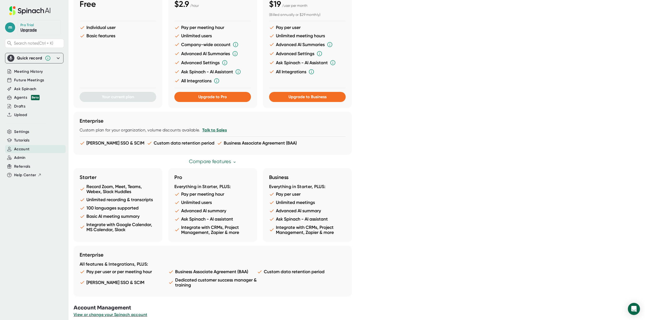
scroll to position [150, 0]
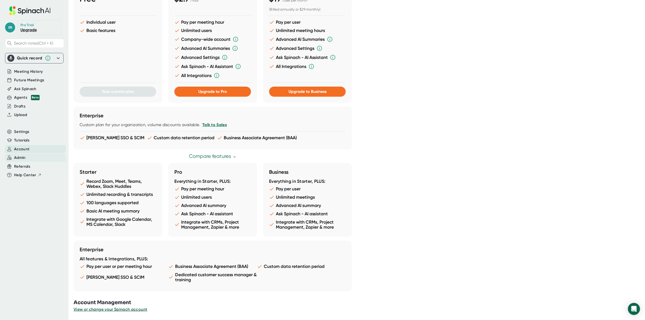
click at [33, 156] on div "Admin" at bounding box center [35, 158] width 61 height 8
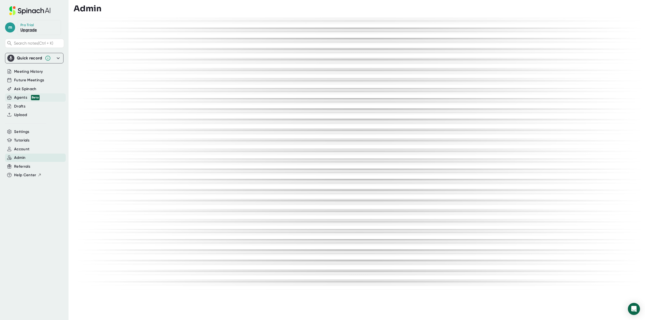
click at [29, 98] on span "Beta" at bounding box center [33, 97] width 11 height 5
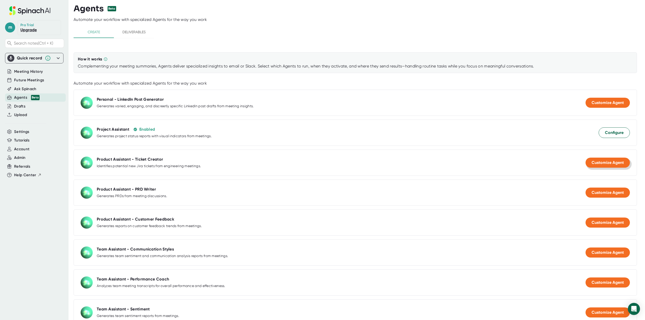
click at [599, 163] on span "Customize Agent" at bounding box center [607, 162] width 32 height 5
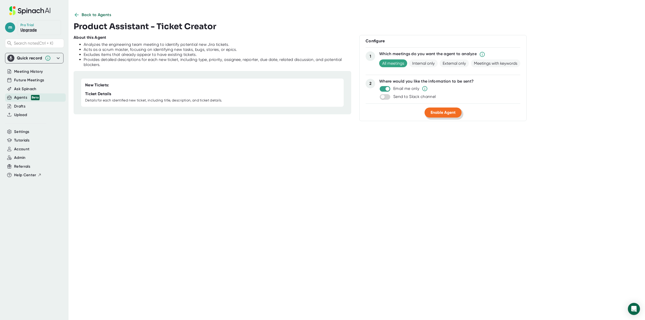
click at [442, 111] on span "Enable Agent" at bounding box center [442, 112] width 25 height 5
click at [417, 65] on span "Internal only" at bounding box center [423, 63] width 28 height 8
click at [431, 109] on button "Update Agent" at bounding box center [443, 113] width 38 height 10
click at [438, 112] on span "Update Agent" at bounding box center [443, 112] width 26 height 5
click at [26, 95] on div "Agents Beta" at bounding box center [26, 98] width 25 height 6
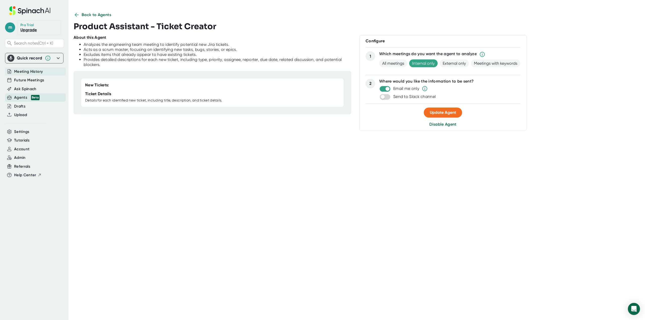
click at [29, 76] on div "Future Meetings" at bounding box center [34, 80] width 58 height 9
click at [29, 73] on span "Meeting History" at bounding box center [28, 72] width 29 height 6
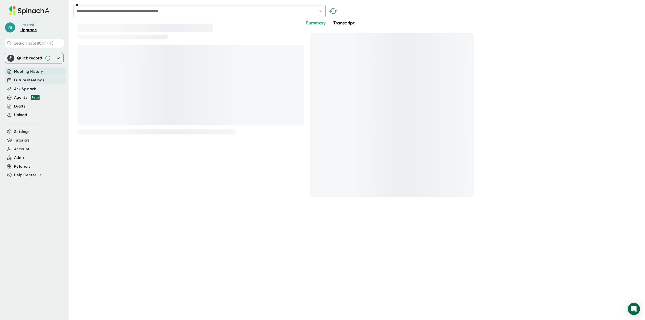
click at [31, 77] on div "Future Meetings" at bounding box center [35, 80] width 61 height 8
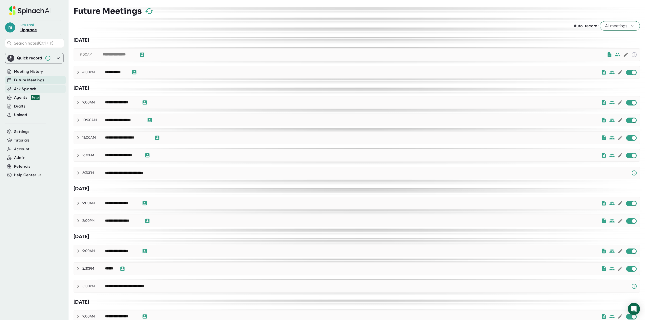
click at [31, 89] on span "Ask Spinach" at bounding box center [25, 89] width 22 height 6
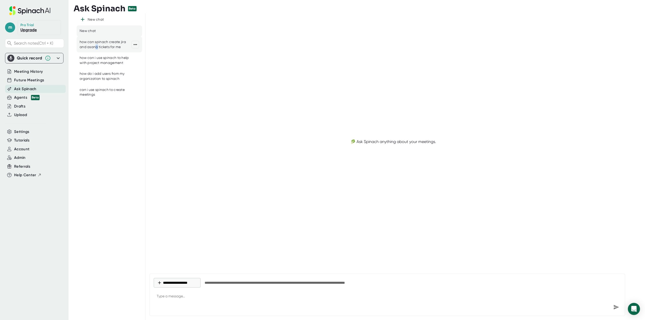
click at [96, 45] on div "how can spinach create jira and asana tickets for me" at bounding box center [106, 45] width 52 height 10
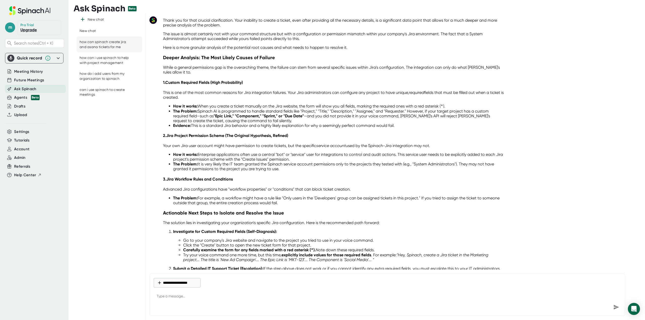
scroll to position [745, 0]
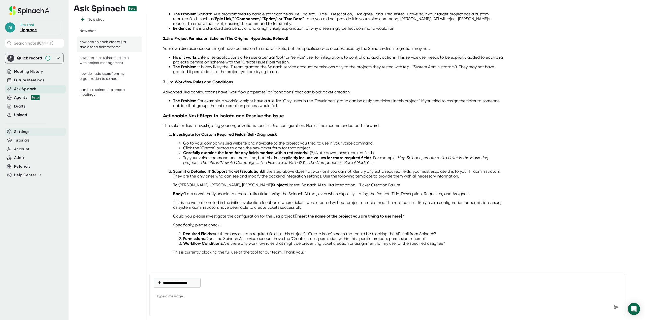
type textarea "x"
click at [22, 132] on span "Settings" at bounding box center [21, 132] width 15 height 6
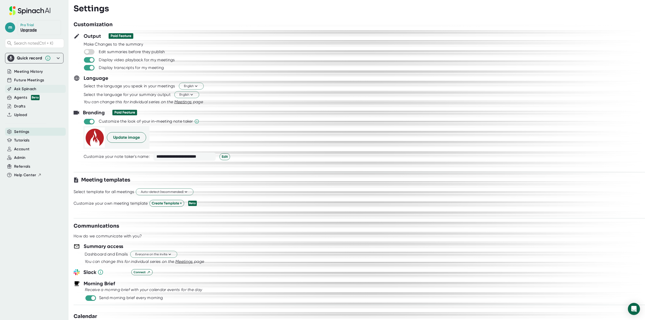
click at [23, 89] on span "Ask Spinach" at bounding box center [25, 89] width 22 height 6
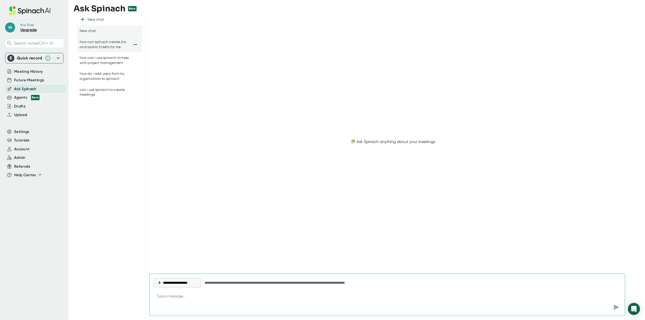
click at [92, 44] on div "how can spinach create jira and asana tickets for me" at bounding box center [106, 45] width 52 height 10
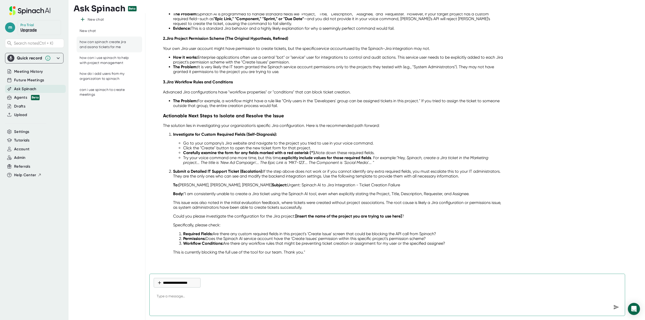
scroll to position [745, 0]
type textarea "x"
click at [26, 134] on span "Settings" at bounding box center [21, 132] width 15 height 6
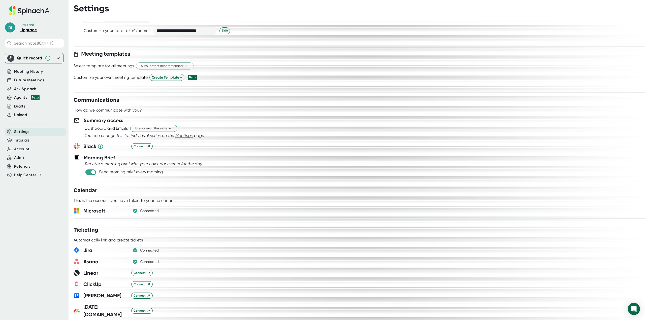
scroll to position [151, 0]
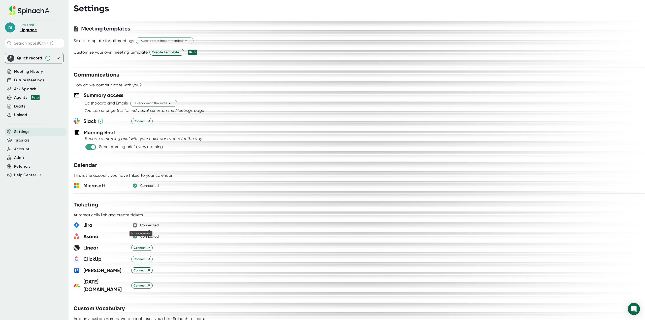
click at [147, 225] on div "Connected" at bounding box center [149, 225] width 19 height 5
click at [136, 224] on icon "button" at bounding box center [135, 225] width 5 height 5
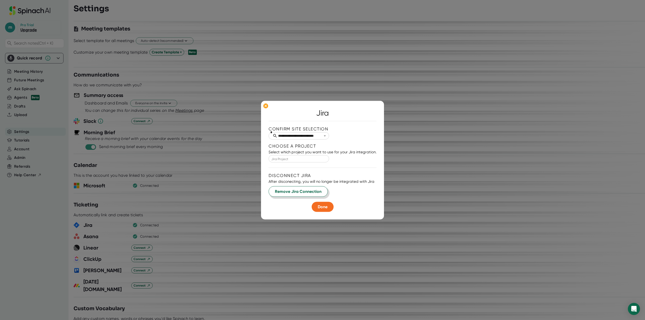
click at [291, 193] on span "Remove Jira Connection" at bounding box center [298, 191] width 47 height 6
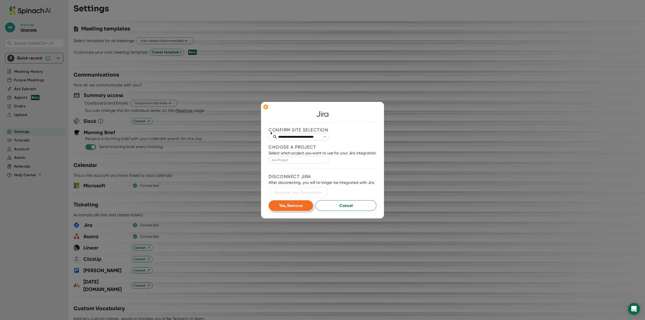
click at [292, 205] on span "Yes, Remove" at bounding box center [290, 205] width 23 height 5
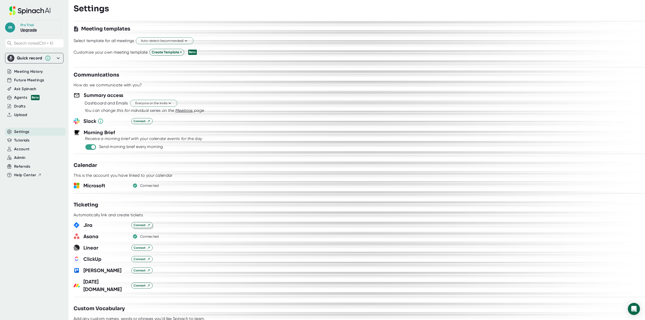
click at [143, 225] on span "Connect" at bounding box center [141, 225] width 17 height 5
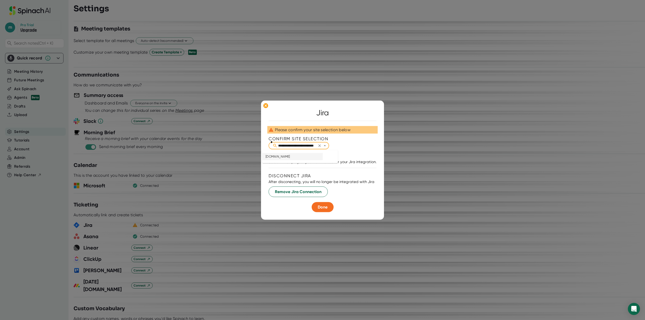
click at [302, 148] on input "**********" at bounding box center [301, 146] width 48 height 6
click at [301, 158] on li "[DOMAIN_NAME]" at bounding box center [292, 156] width 60 height 7
click at [333, 170] on div "**********" at bounding box center [322, 160] width 108 height 104
click at [333, 167] on div "**********" at bounding box center [322, 160] width 108 height 104
click at [321, 163] on div "Select which project you want to use for your Jira integration." at bounding box center [322, 161] width 108 height 5
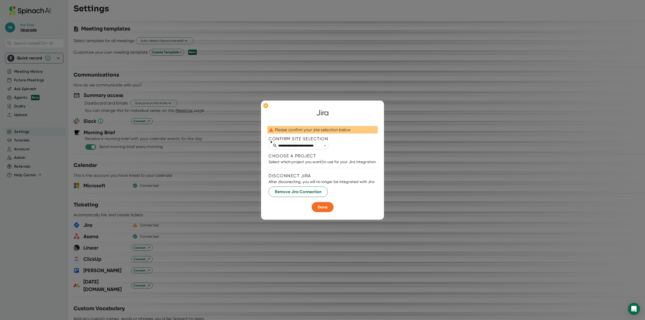
click at [321, 163] on div "Select which project you want to use for your Jira integration." at bounding box center [322, 161] width 108 height 5
click at [320, 210] on button "Done" at bounding box center [322, 207] width 22 height 10
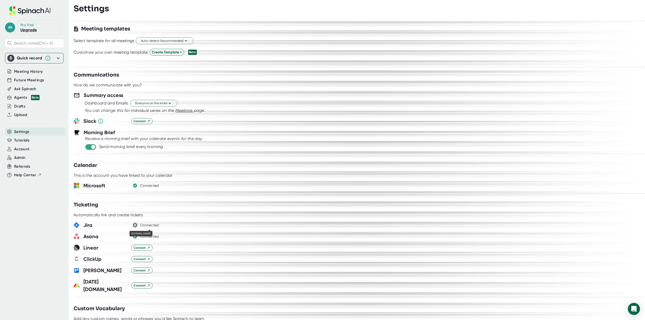
click at [146, 226] on div "Connected" at bounding box center [149, 225] width 19 height 5
click at [134, 226] on icon "button" at bounding box center [135, 225] width 6 height 6
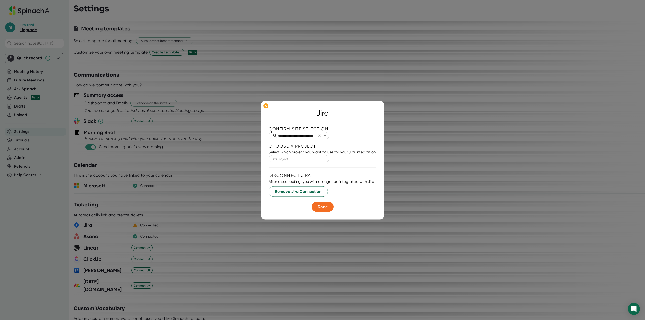
click at [327, 135] on icon "Open" at bounding box center [324, 135] width 5 height 5
click at [356, 132] on div "**********" at bounding box center [322, 136] width 108 height 10
click at [323, 157] on input "Jira Project" at bounding box center [298, 159] width 52 height 6
click at [308, 170] on li "System Administrators" at bounding box center [292, 169] width 60 height 7
type input "System Administrators"
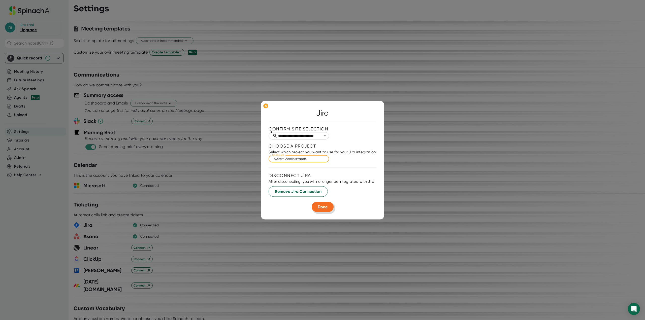
click at [327, 205] on span "Done" at bounding box center [323, 206] width 10 height 5
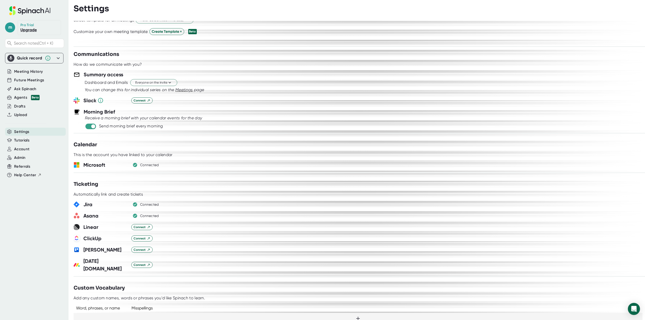
scroll to position [166, 0]
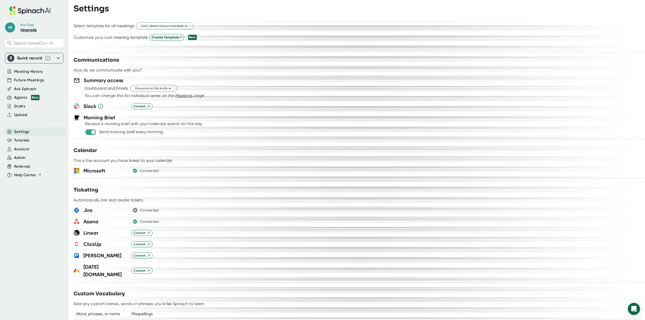
click at [136, 213] on icon "button" at bounding box center [135, 210] width 6 height 6
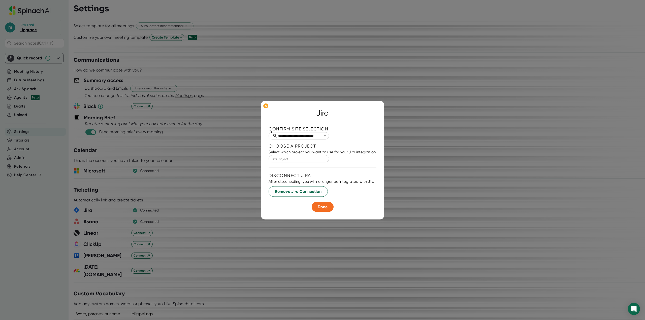
click at [305, 159] on input "Jira Project" at bounding box center [298, 159] width 52 height 6
click at [298, 180] on li "System Administrators" at bounding box center [292, 177] width 60 height 7
type input "System Administrators"
click at [318, 206] on span "Done" at bounding box center [323, 206] width 10 height 5
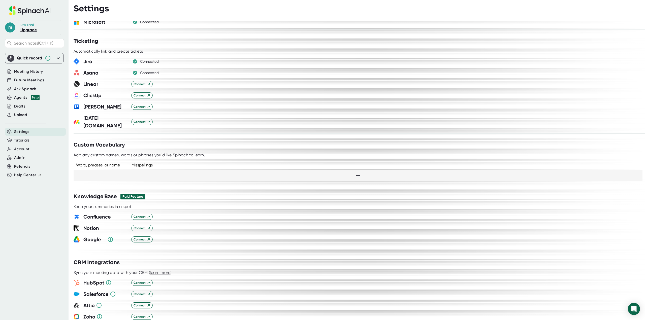
scroll to position [317, 0]
